Goal: Find specific page/section: Find specific page/section

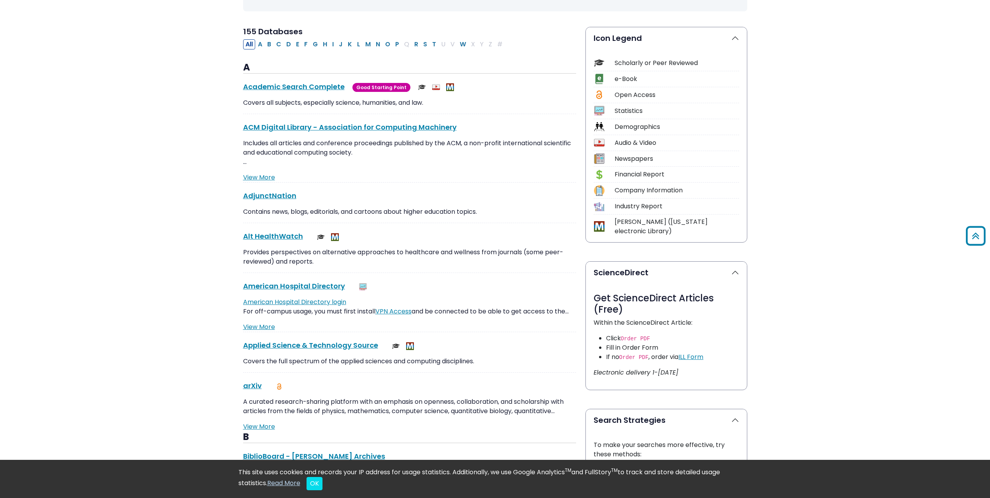
scroll to position [117, 0]
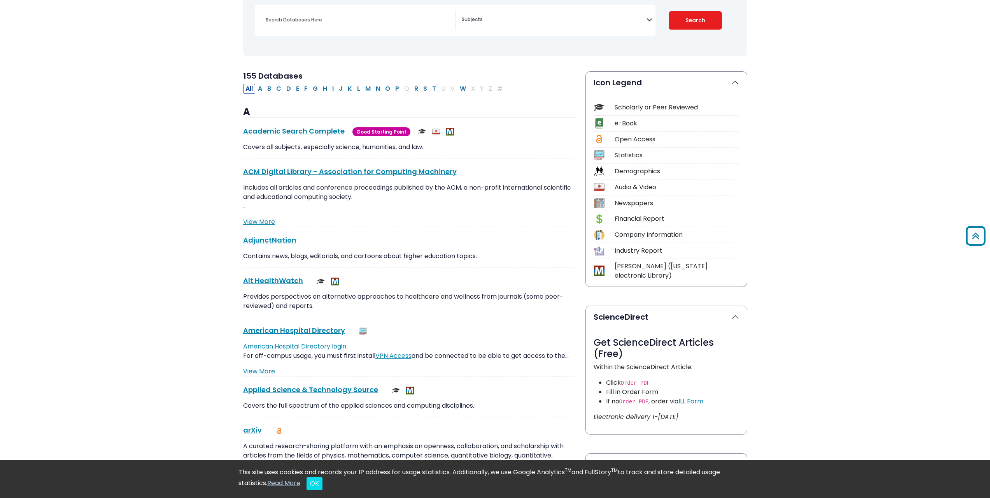
click at [598, 214] on img at bounding box center [599, 219] width 11 height 11
click at [306, 88] on button "F" at bounding box center [306, 89] width 8 height 10
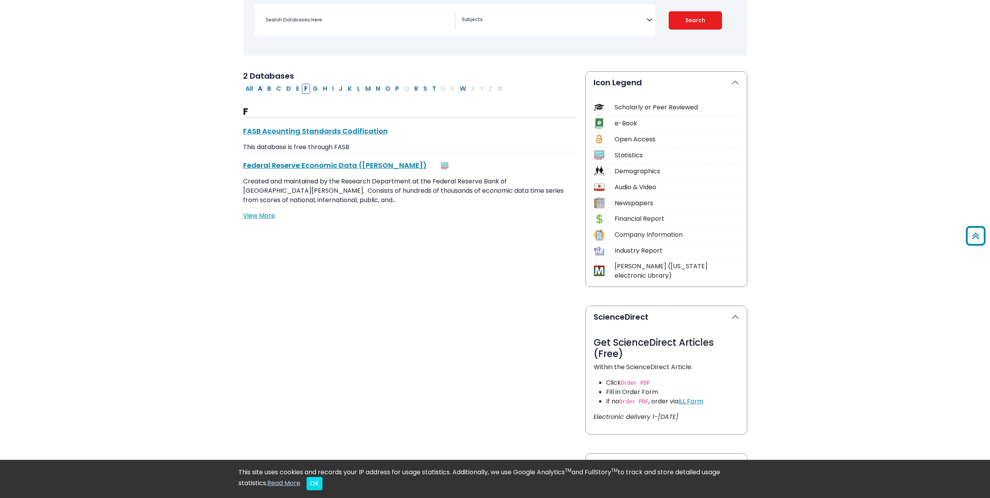
click at [261, 88] on button "A" at bounding box center [260, 89] width 9 height 10
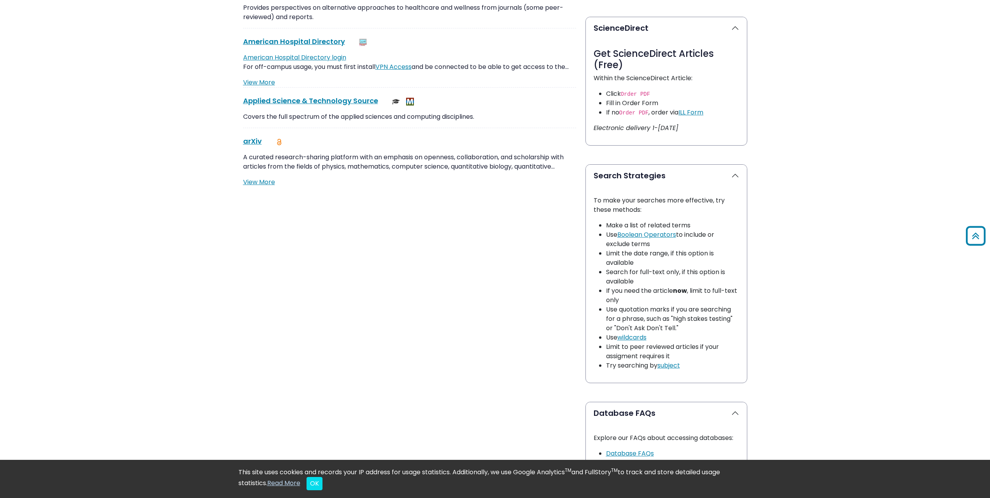
scroll to position [94, 0]
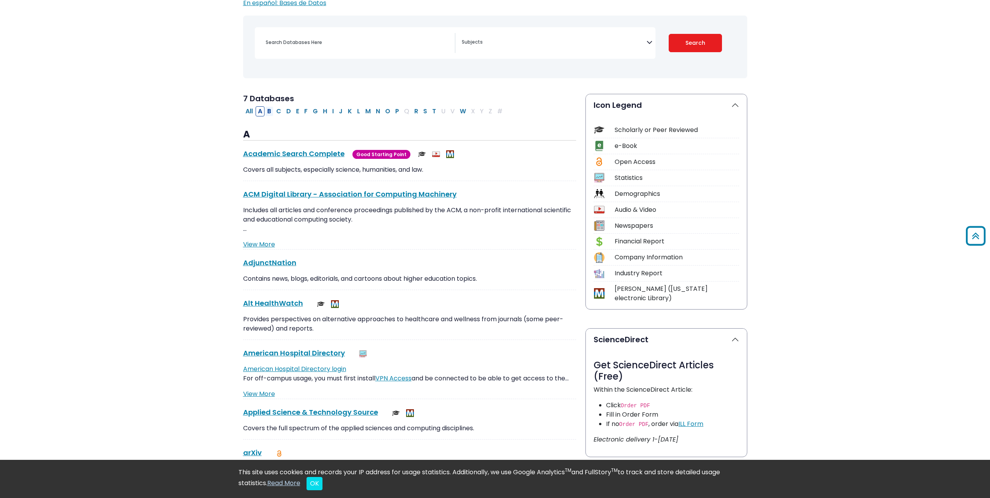
click at [270, 109] on button "B" at bounding box center [269, 111] width 9 height 10
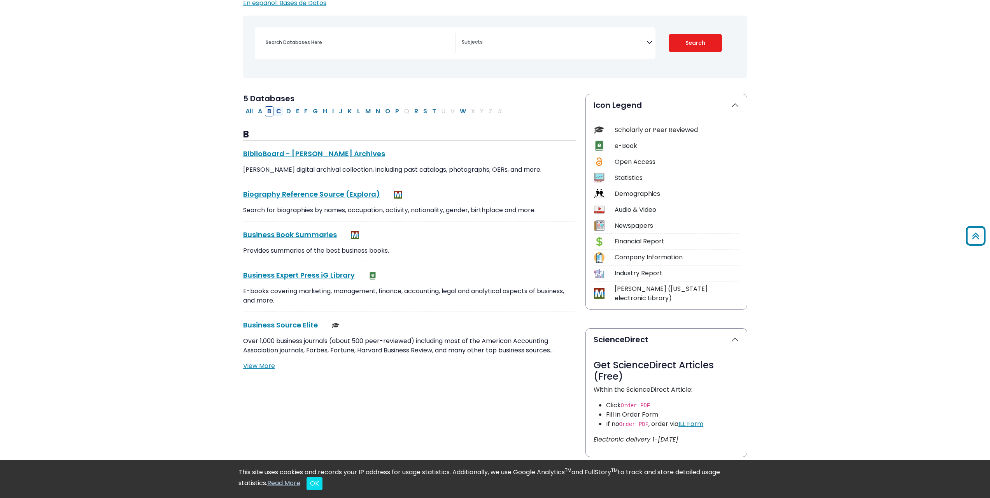
click at [281, 113] on button "C" at bounding box center [279, 111] width 10 height 10
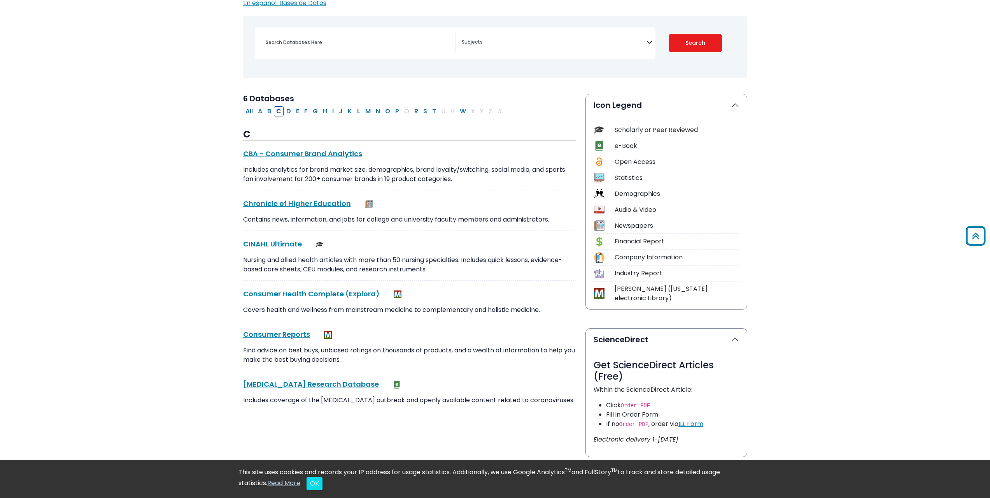
click at [281, 113] on button "C" at bounding box center [279, 111] width 10 height 10
click at [287, 113] on button "D" at bounding box center [288, 111] width 9 height 10
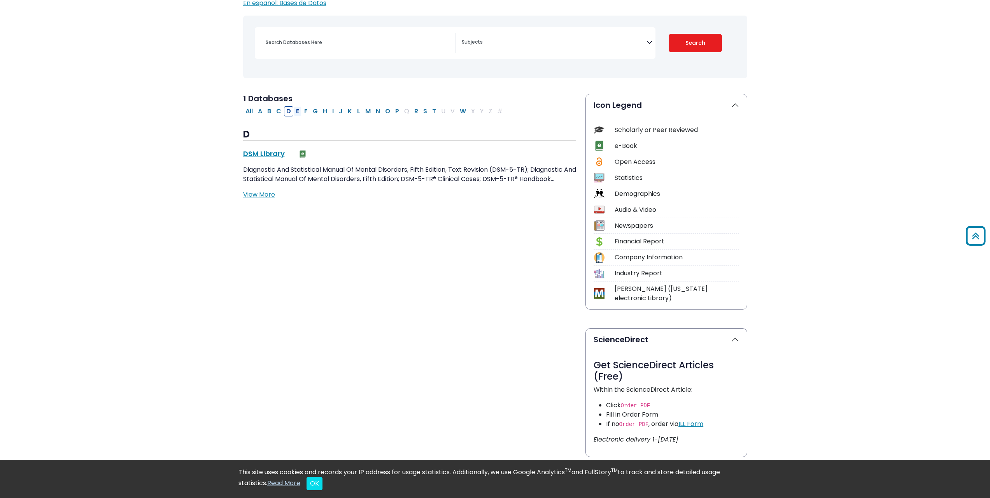
click at [296, 112] on button "E" at bounding box center [298, 111] width 8 height 10
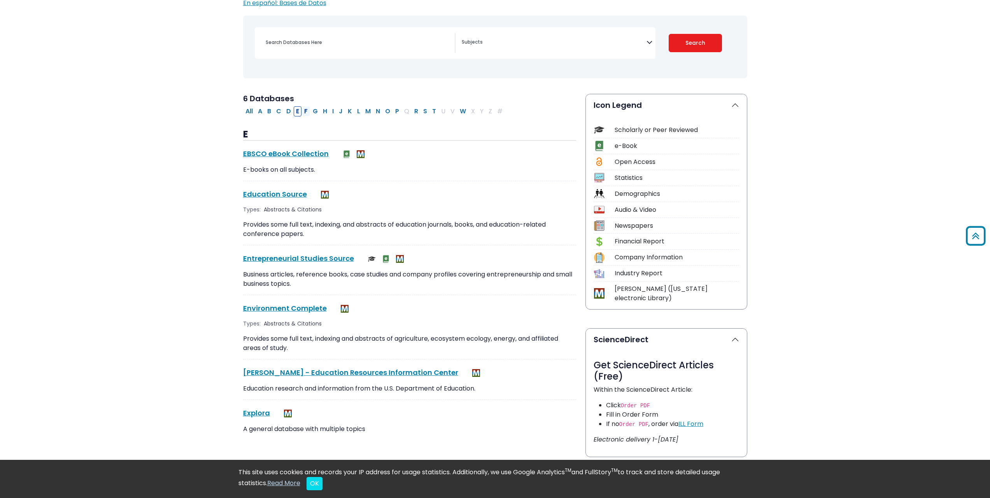
click at [302, 112] on button "F" at bounding box center [306, 111] width 8 height 10
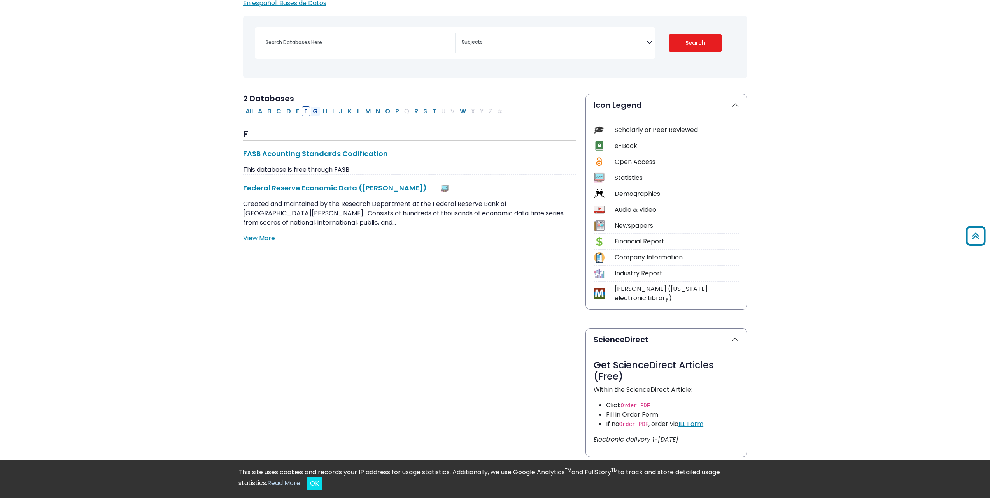
click at [316, 112] on button "G" at bounding box center [315, 111] width 10 height 10
select select "Database Subject Filter"
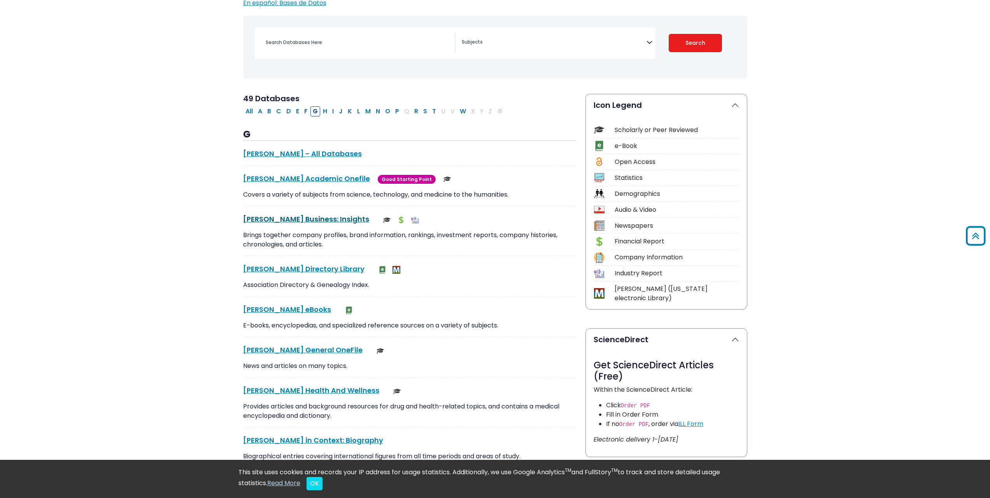
click at [310, 221] on link "[PERSON_NAME] Business: Insights This link opens in a new window" at bounding box center [306, 219] width 126 height 10
